Goal: Information Seeking & Learning: Learn about a topic

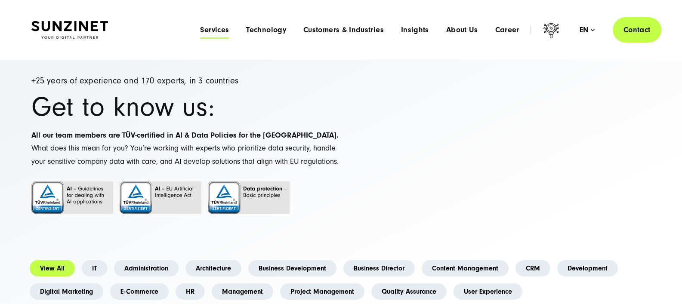
click at [225, 27] on span "Services" at bounding box center [214, 30] width 29 height 9
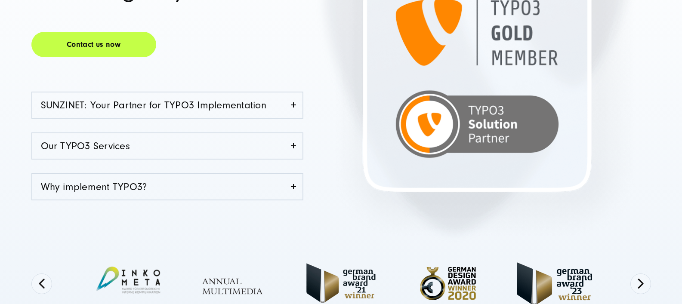
scroll to position [207, 0]
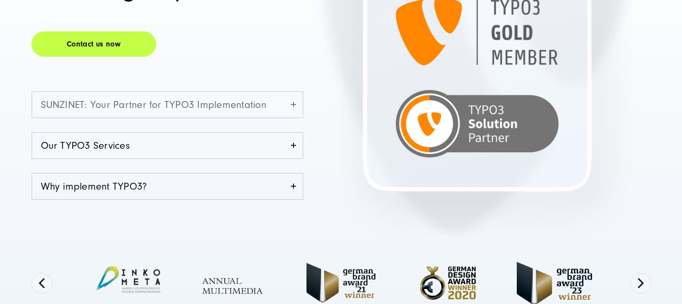
click at [290, 113] on link "SUNZINET: Your Partner for TYPO3 Implementation" at bounding box center [167, 104] width 270 height 25
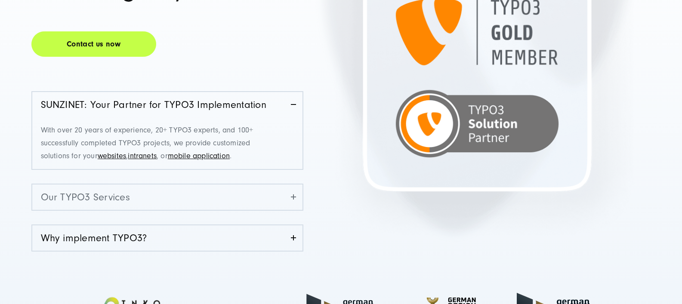
click at [296, 198] on link "Our TYPO3 Services" at bounding box center [167, 197] width 270 height 25
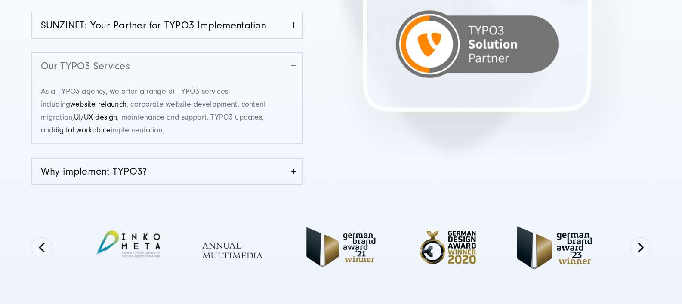
scroll to position [310, 0]
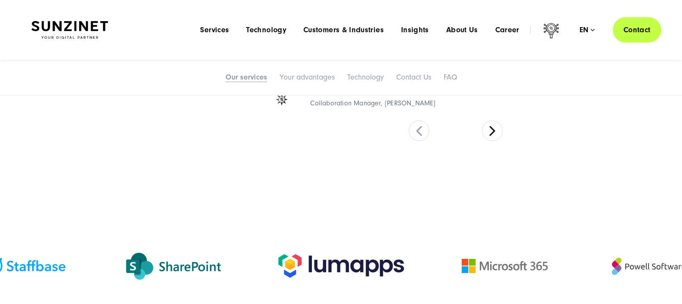
scroll to position [1601, 0]
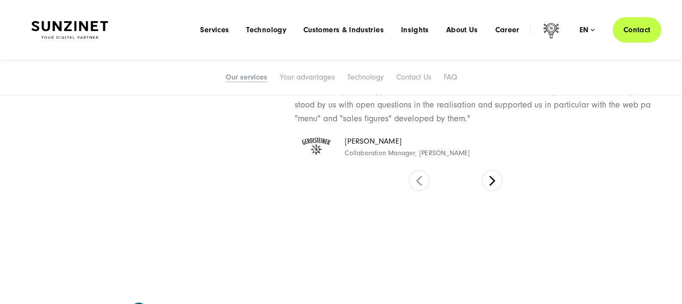
drag, startPoint x: 382, startPoint y: 152, endPoint x: 480, endPoint y: 153, distance: 98.1
click at [470, 153] on span "Collaboration Manager, Gerolsteiner Brunnen" at bounding box center [407, 153] width 125 height 11
